Goal: Transaction & Acquisition: Purchase product/service

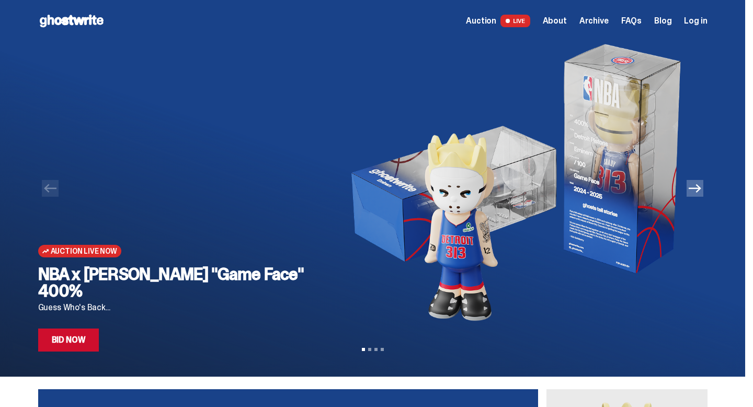
click at [505, 25] on link "Auction LIVE" at bounding box center [498, 21] width 64 height 13
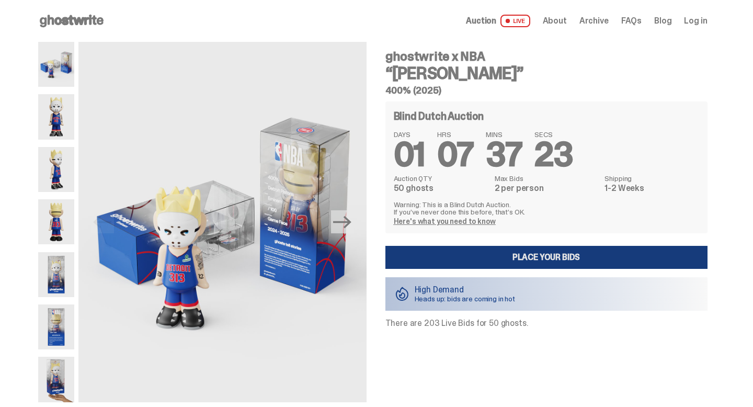
click at [472, 249] on link "Place your Bids" at bounding box center [546, 257] width 322 height 23
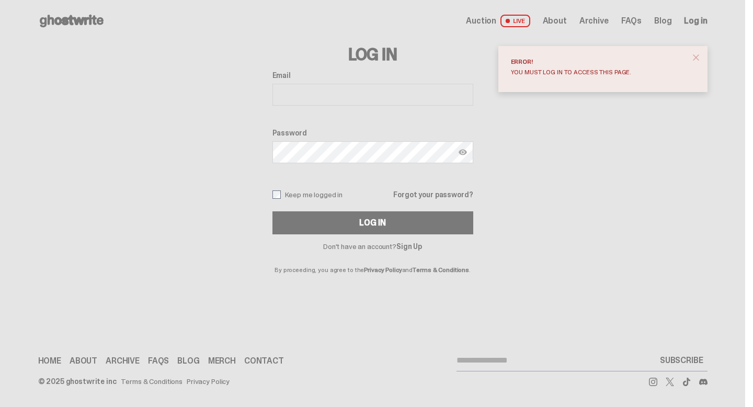
click at [411, 250] on link "Sign Up" at bounding box center [409, 246] width 26 height 9
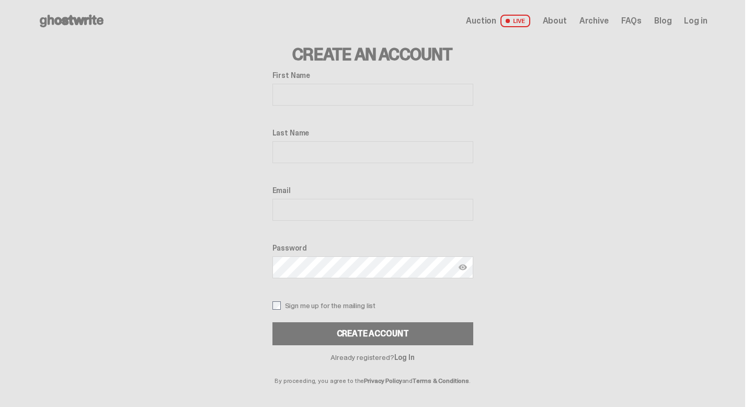
click at [334, 108] on div "First Name Last Name Email Password Sign me up for the mailing list Create Acco…" at bounding box center [372, 208] width 201 height 274
click at [332, 95] on input "First Name" at bounding box center [372, 95] width 201 height 22
type input "*****"
type input "********"
type input "**********"
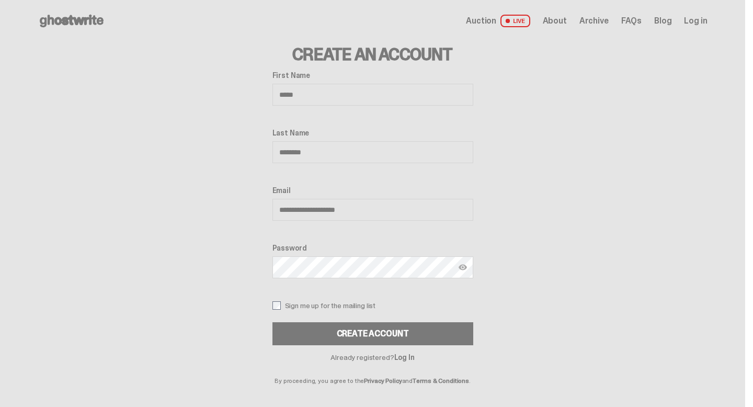
click at [272, 322] on button "Create Account" at bounding box center [372, 333] width 201 height 23
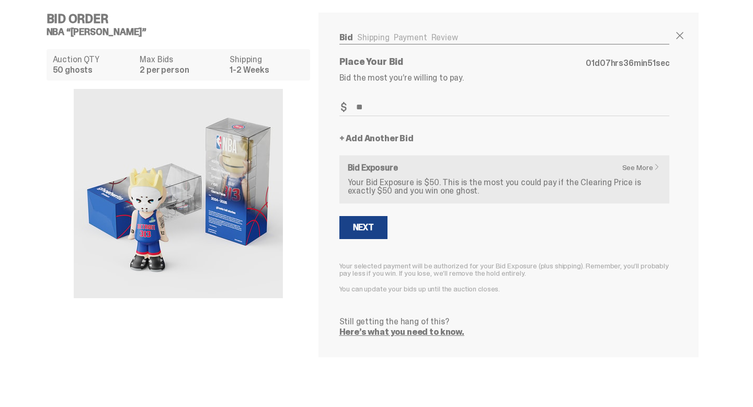
type input "**"
click at [637, 162] on div "See More Bid Exposure Your Bid Exposure is $50. This is the most you could pay …" at bounding box center [504, 179] width 331 height 48
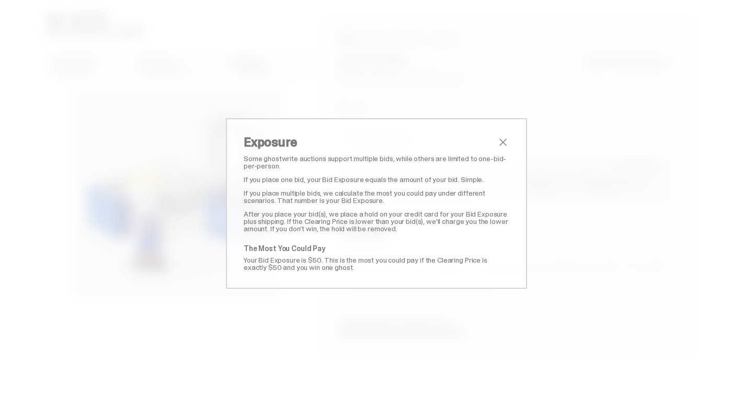
click at [505, 143] on span "close" at bounding box center [503, 142] width 13 height 13
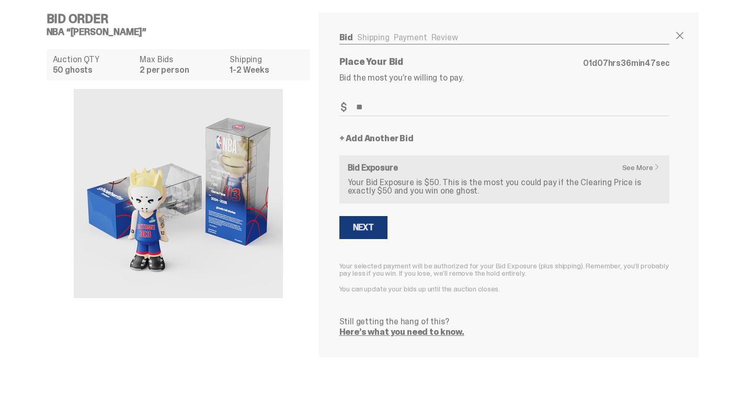
click at [360, 236] on button "Next" at bounding box center [363, 227] width 48 height 23
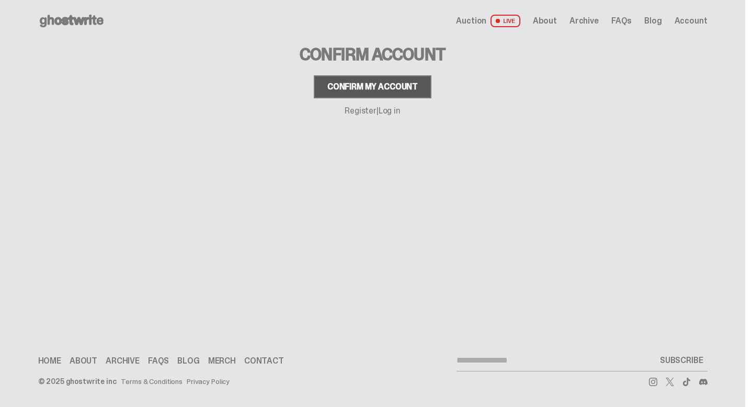
click at [361, 91] on div "Confirm my account" at bounding box center [372, 87] width 90 height 8
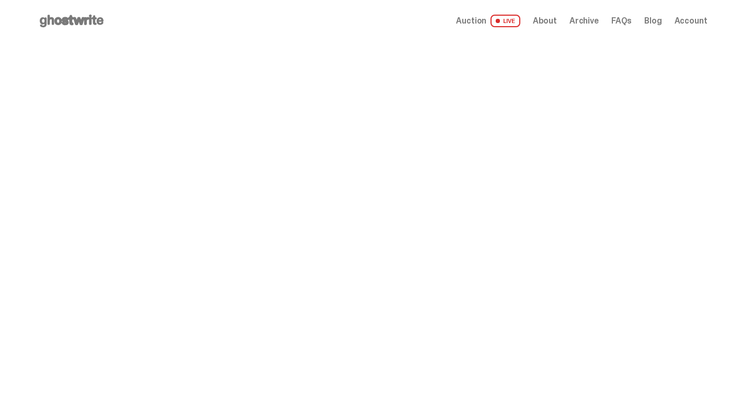
click at [504, 22] on span "LIVE" at bounding box center [506, 21] width 30 height 13
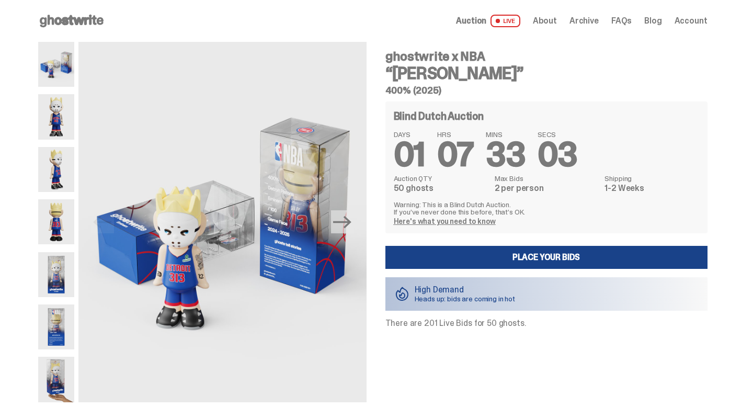
click at [440, 227] on div "Blind Dutch Auction DAYS 01 HRS 07 MINS 33 SECS 03 Auction QTY 50 ghosts Max Bi…" at bounding box center [546, 167] width 322 height 132
click at [440, 226] on div "Blind Dutch Auction DAYS 01 HRS 07 MINS 33 SECS 02 Auction QTY 50 ghosts Max Bi…" at bounding box center [546, 167] width 322 height 132
click at [444, 222] on link "Here's what you need to know" at bounding box center [445, 220] width 102 height 9
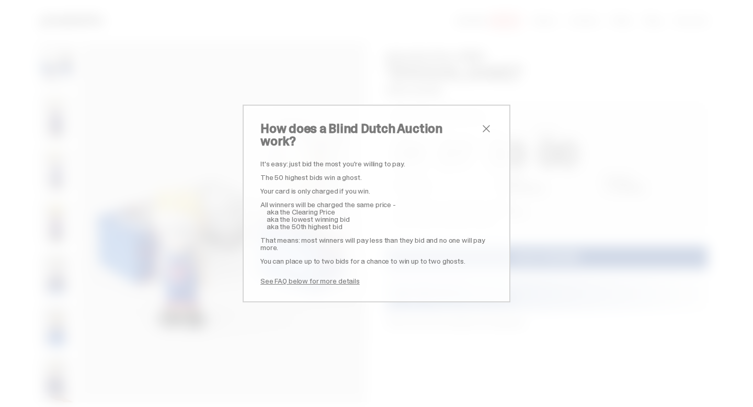
click at [443, 223] on p "aka the 50th highest bid" at bounding box center [380, 226] width 226 height 7
click at [184, 232] on div "How does a Blind Dutch Auction work? It's easy: just bid the most you're willin…" at bounding box center [376, 203] width 753 height 407
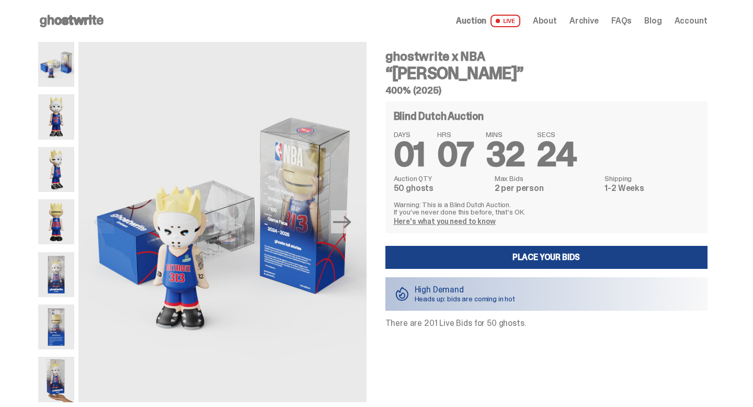
click at [557, 17] on span "About" at bounding box center [545, 21] width 24 height 8
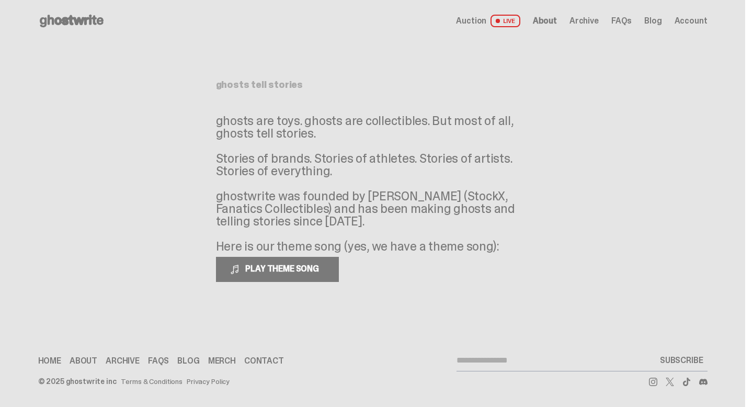
click at [595, 19] on span "Archive" at bounding box center [583, 21] width 29 height 8
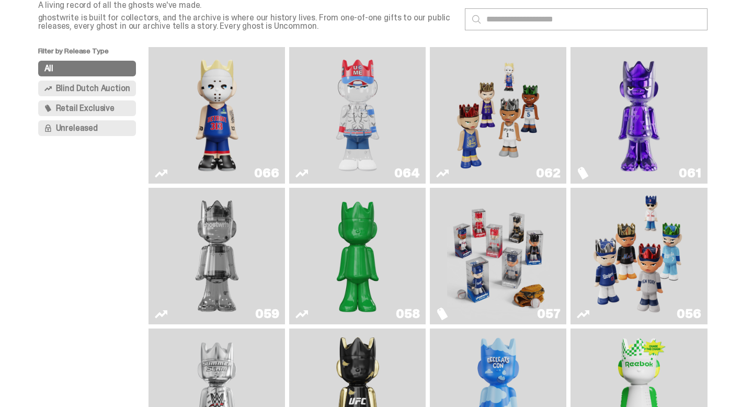
scroll to position [66, 0]
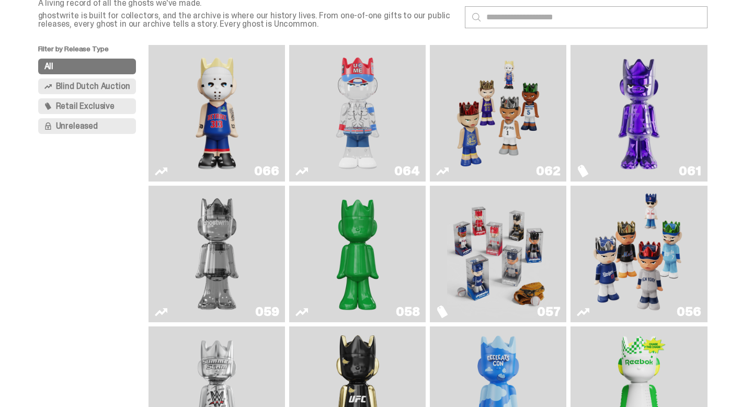
click at [111, 82] on span "Blind Dutch Auction" at bounding box center [93, 86] width 74 height 8
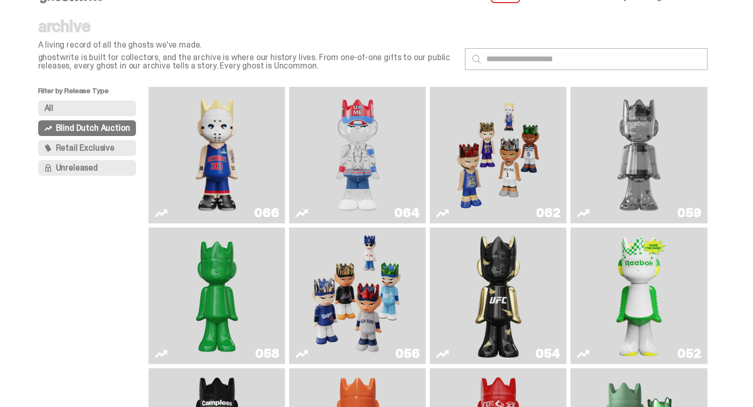
scroll to position [24, 0]
click at [116, 108] on button "All" at bounding box center [87, 109] width 98 height 16
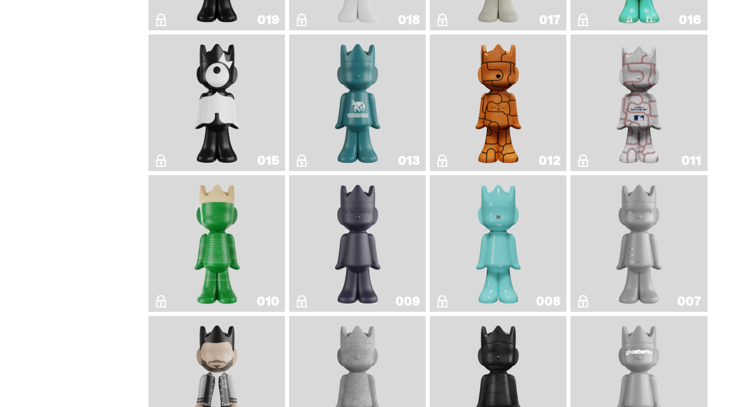
scroll to position [1794, 0]
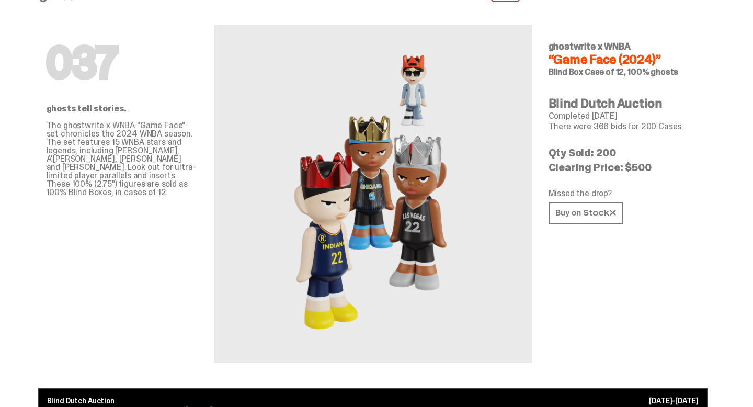
scroll to position [28, 0]
